Goal: Download file/media

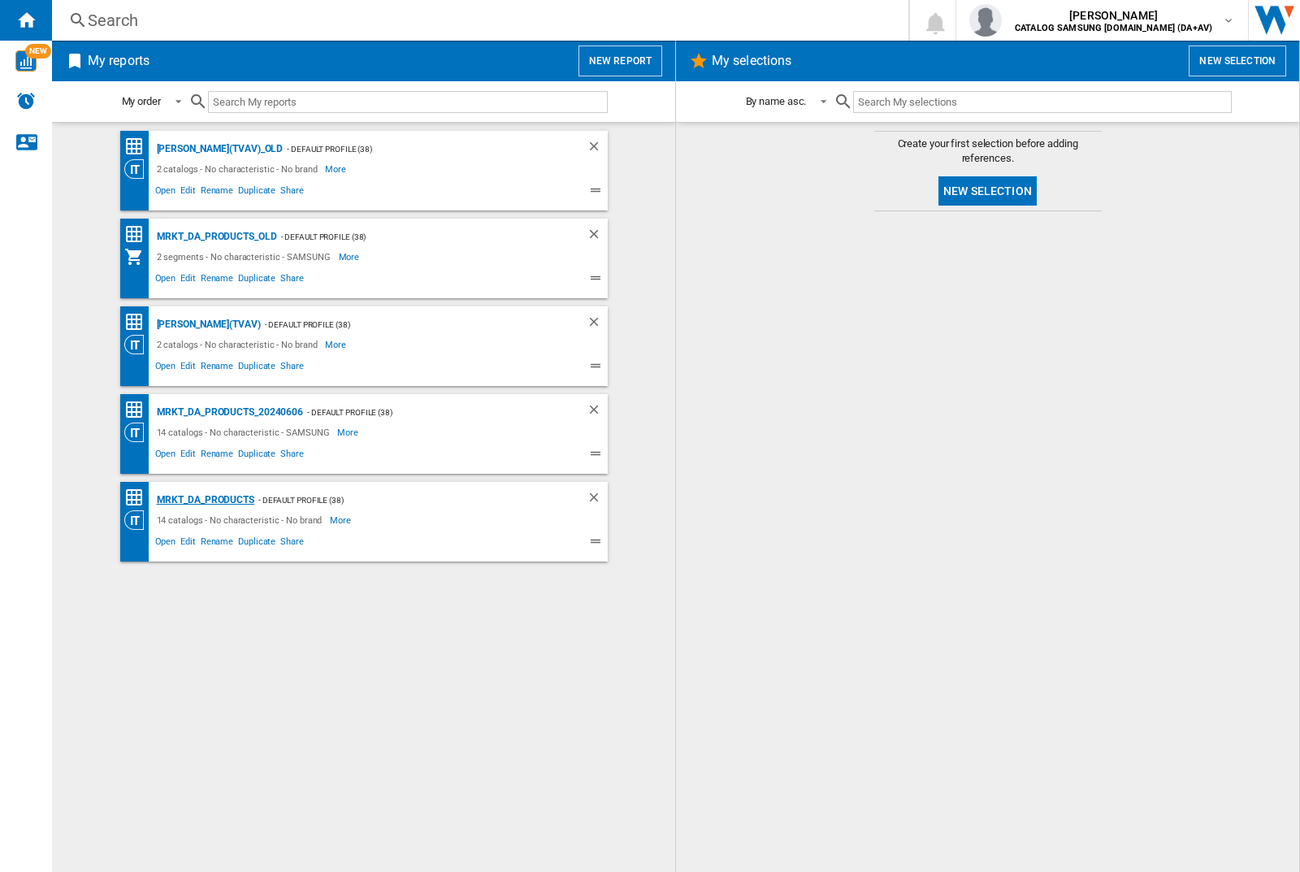
click at [205, 500] on div "MRKT_DA_PRODUCTS" at bounding box center [204, 500] width 102 height 20
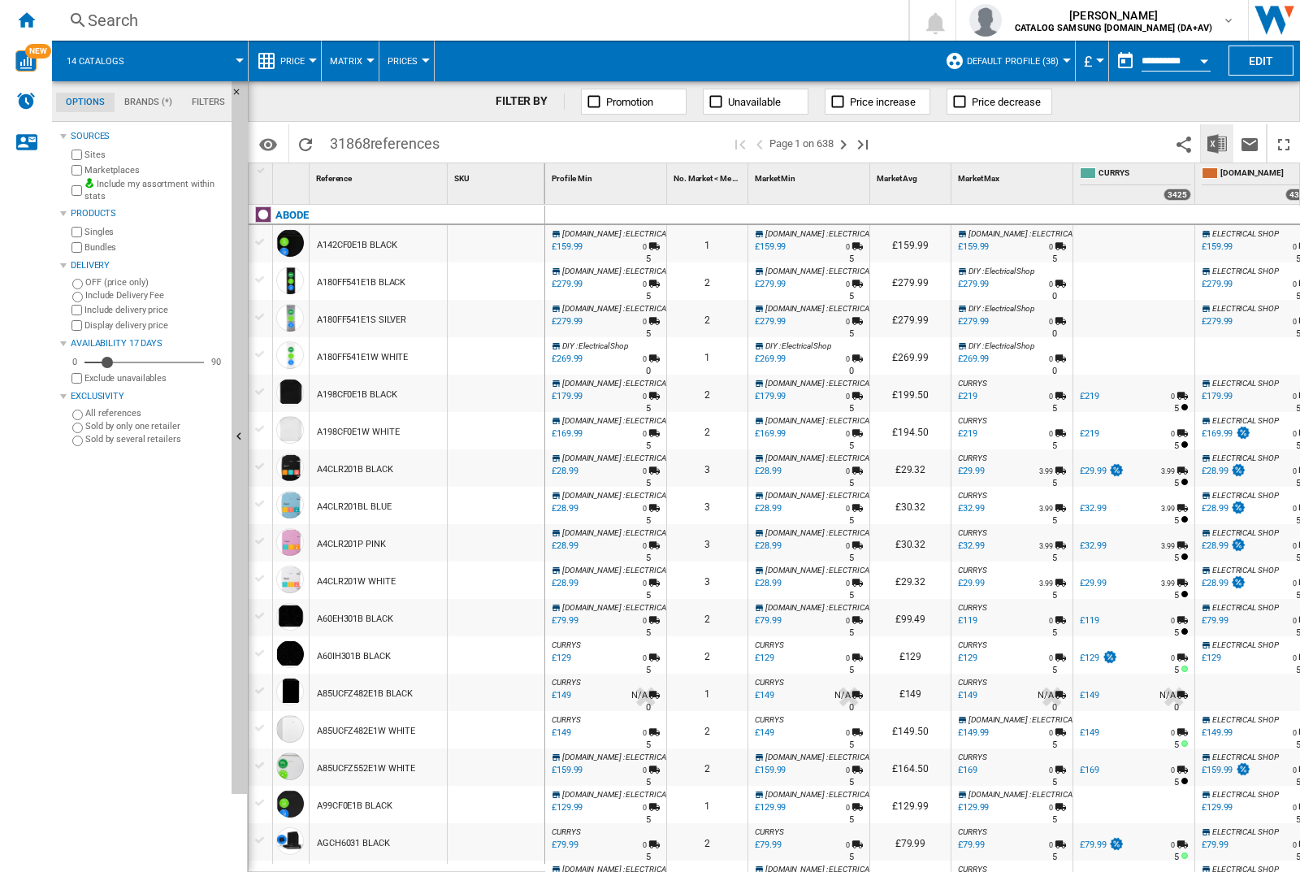
click at [1216, 142] on img "Download in Excel" at bounding box center [1216, 143] width 19 height 19
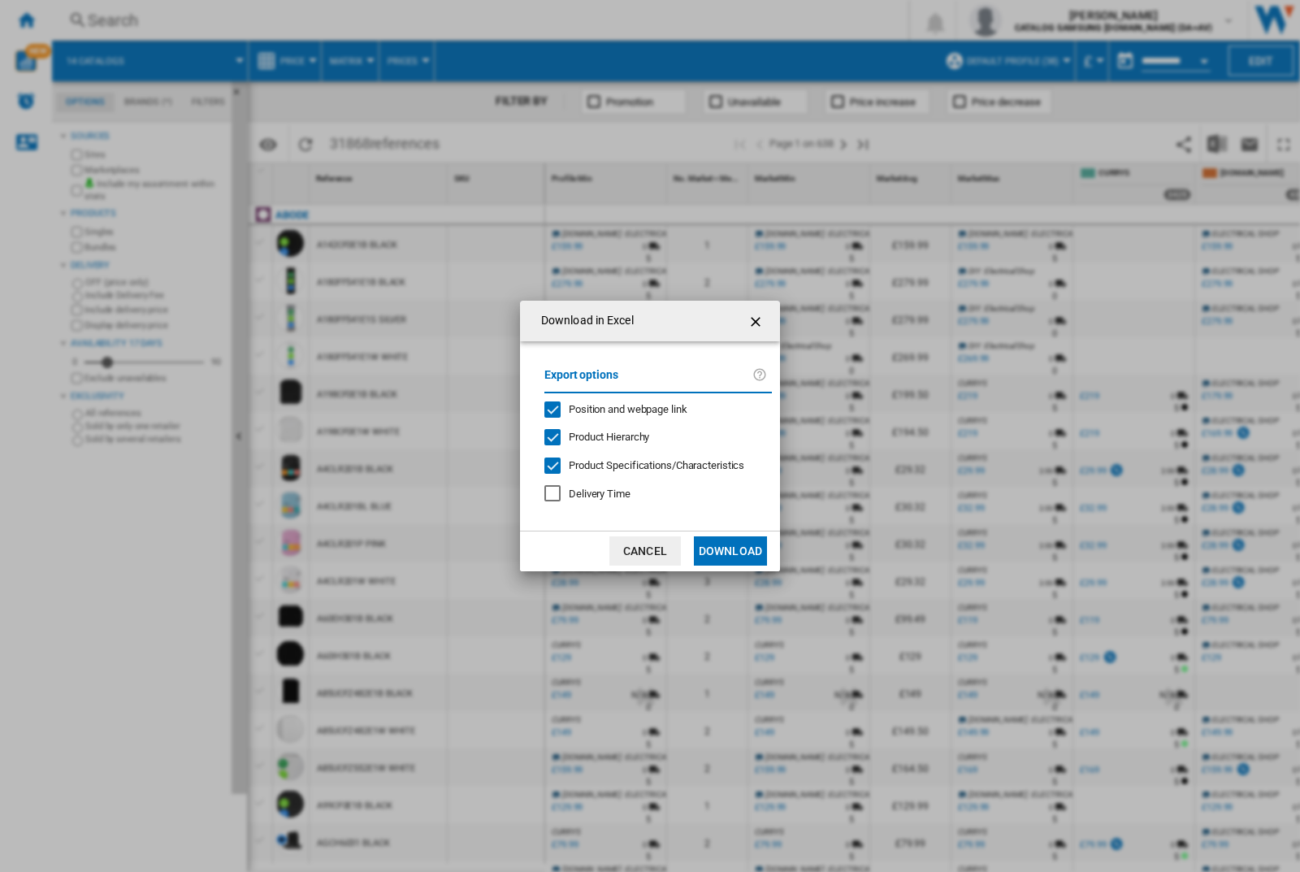
click at [617, 408] on span "Position and webpage link" at bounding box center [628, 409] width 119 height 12
click at [730, 551] on button "Download" at bounding box center [730, 550] width 73 height 29
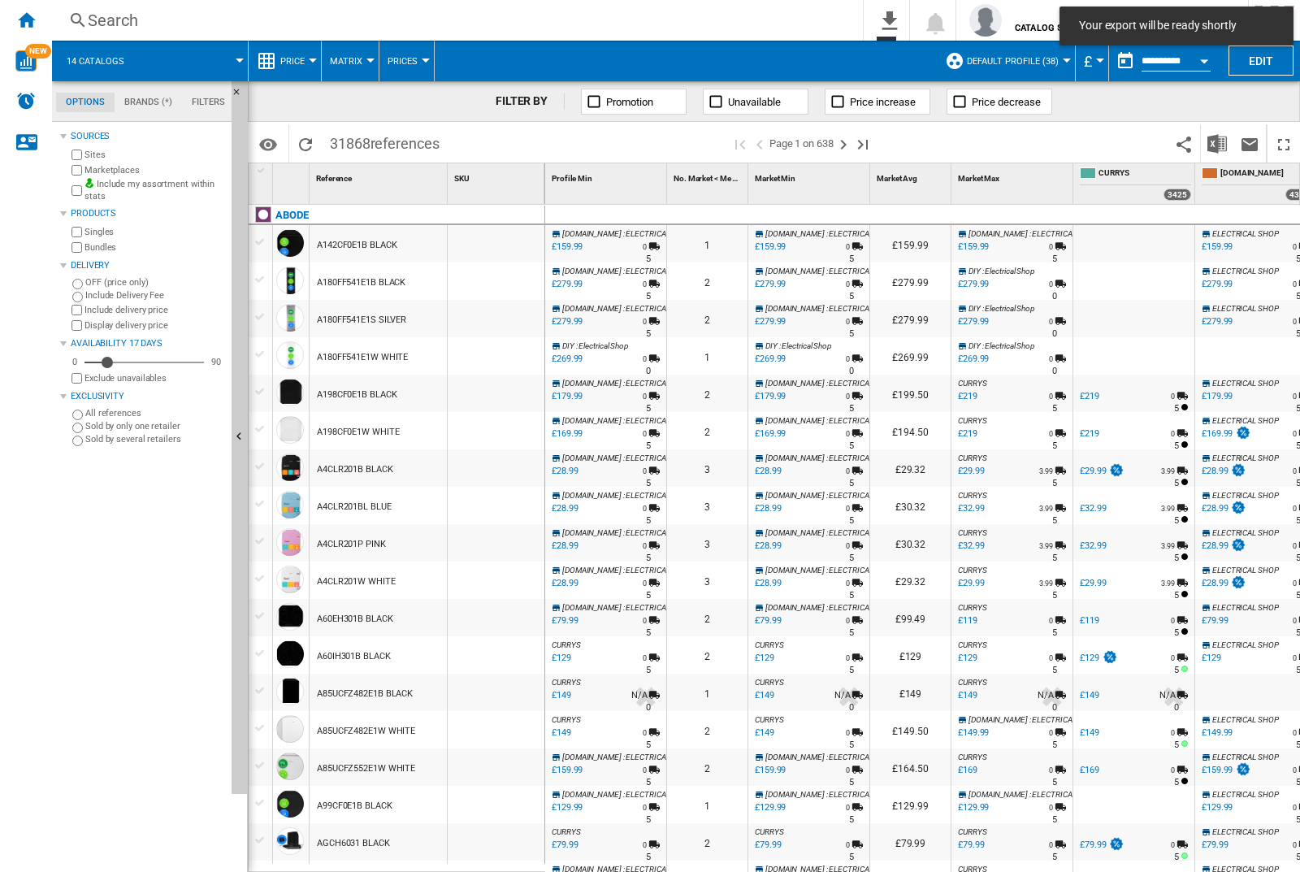
click at [501, 240] on div at bounding box center [496, 243] width 97 height 37
